Goal: Complete application form

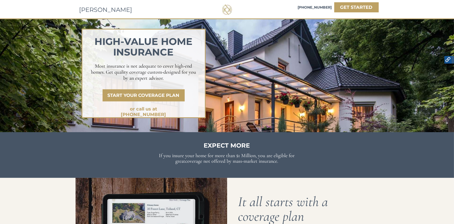
click at [227, 11] on div at bounding box center [227, 10] width 10 height 10
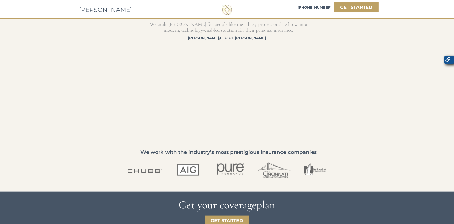
scroll to position [783, 0]
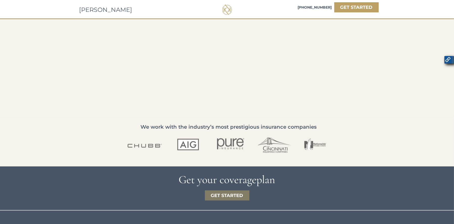
click at [222, 196] on strong "GET STARTED" at bounding box center [227, 196] width 32 height 6
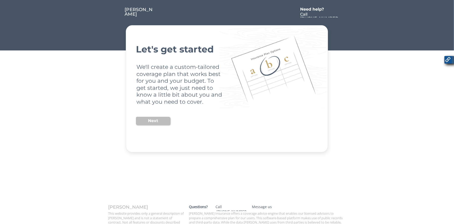
click at [160, 123] on button "Next" at bounding box center [153, 121] width 34 height 8
